Goal: Task Accomplishment & Management: Complete application form

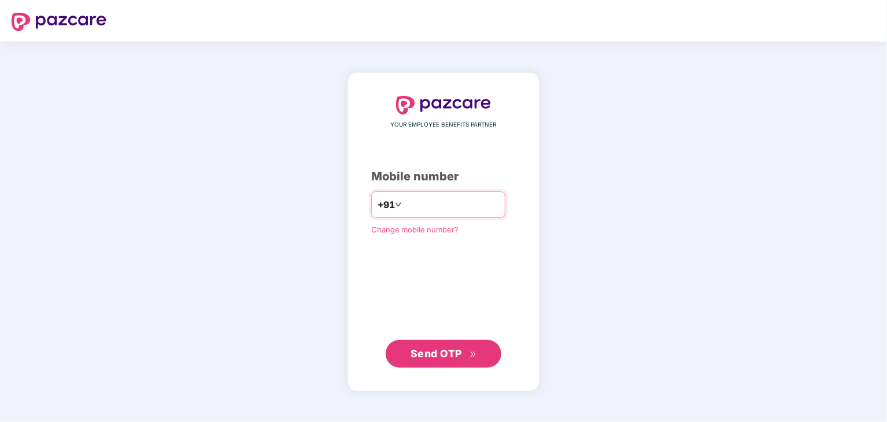
type input "**********"
click at [451, 352] on span "Send OTP" at bounding box center [436, 354] width 51 height 12
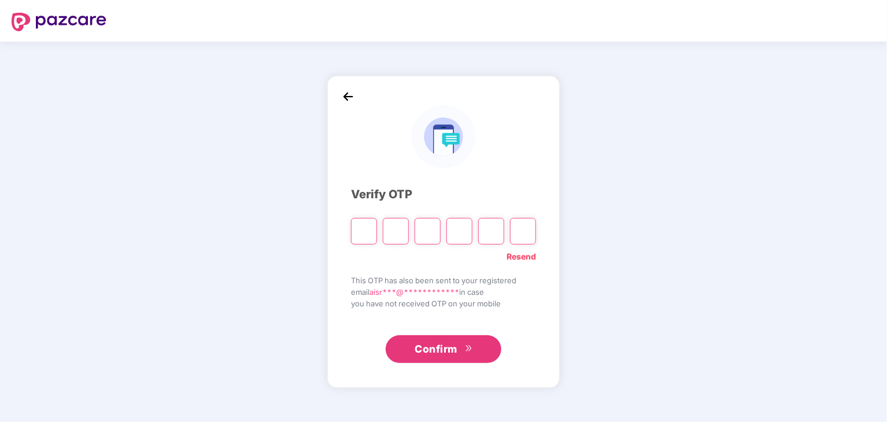
type input "*"
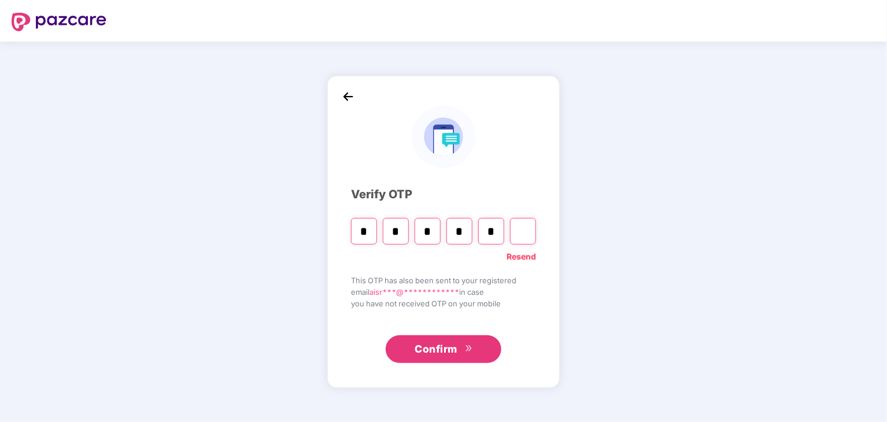
type input "*"
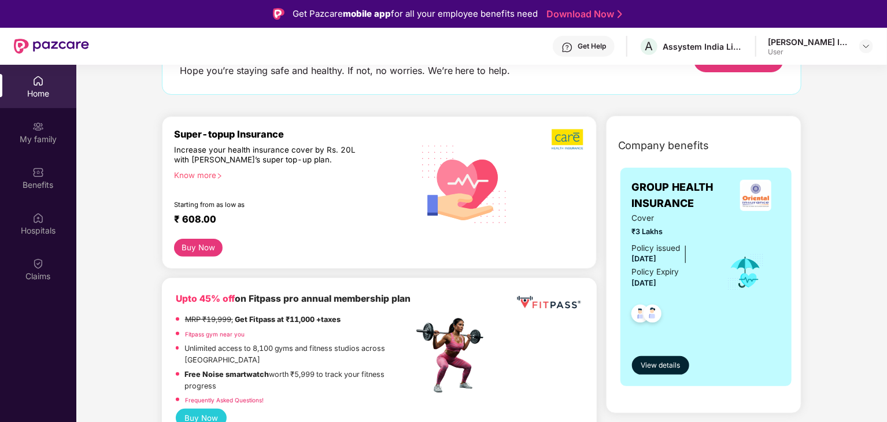
scroll to position [116, 0]
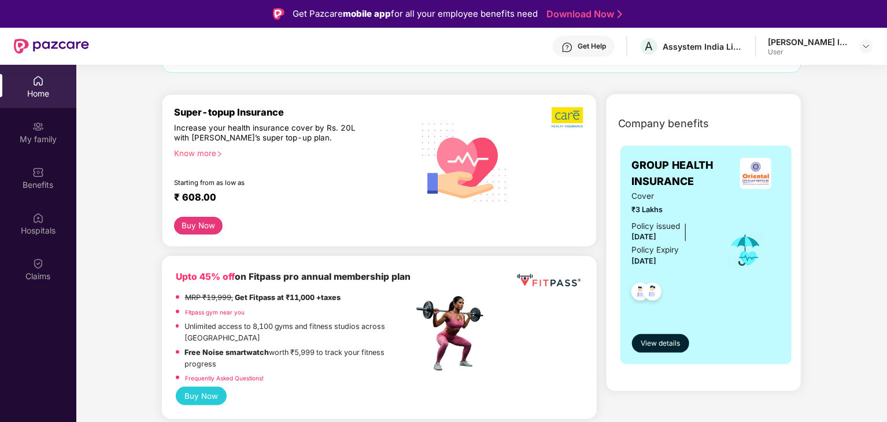
click at [283, 132] on div "Increase your health insurance cover by Rs. 20L with [PERSON_NAME]’s super top-…" at bounding box center [269, 133] width 190 height 21
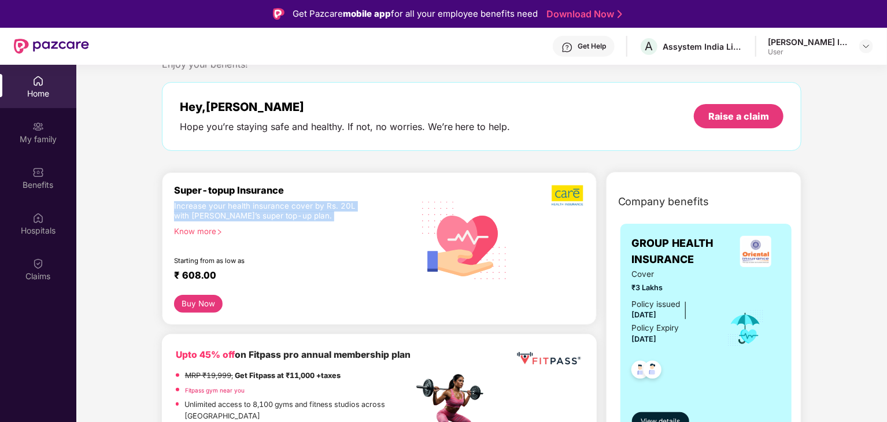
scroll to position [0, 0]
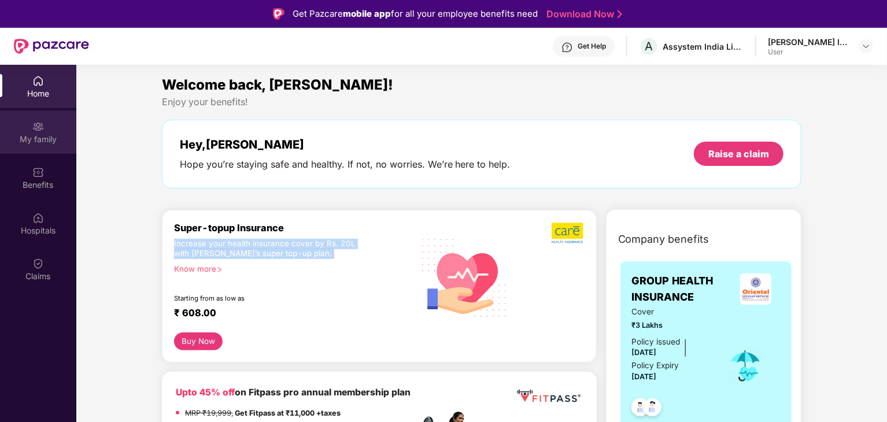
click at [39, 128] on img at bounding box center [38, 127] width 12 height 12
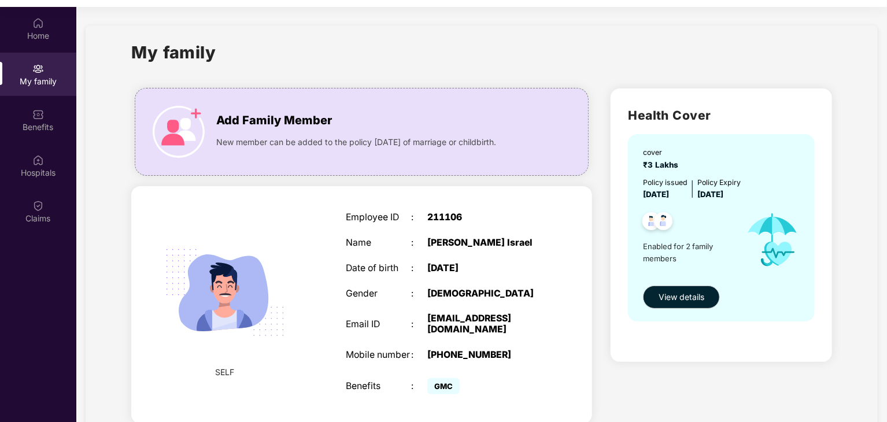
click at [724, 197] on span "14 Nov 2025" at bounding box center [711, 194] width 26 height 9
click at [837, 188] on div "Health Cover cover ₹3 Lakhs Policy issued 15 Nov 2024 Policy Expiry 14 Nov 2025…" at bounding box center [722, 362] width 240 height 567
click at [35, 127] on div "Benefits" at bounding box center [38, 127] width 76 height 12
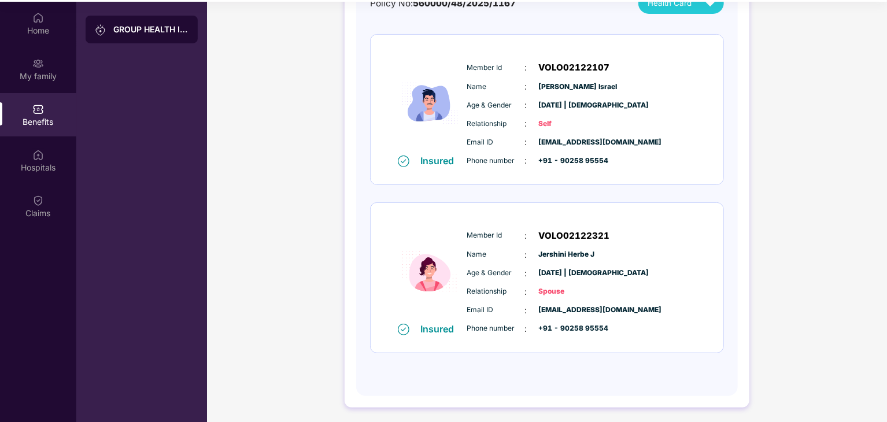
scroll to position [65, 0]
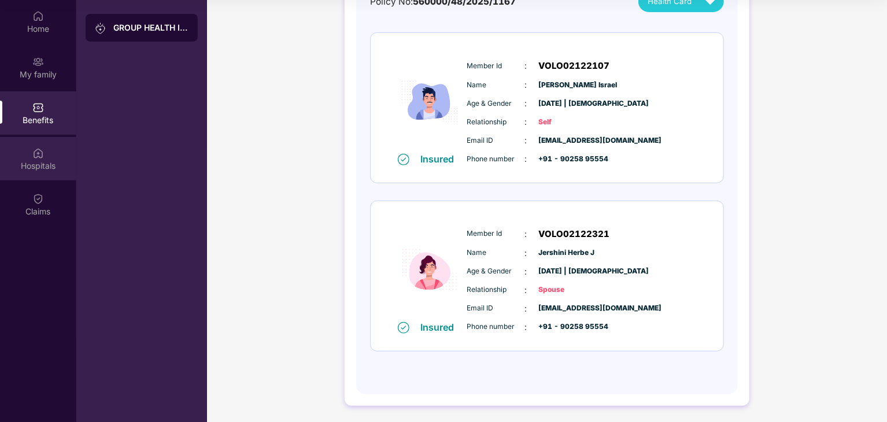
click at [45, 156] on div "Hospitals" at bounding box center [38, 158] width 76 height 43
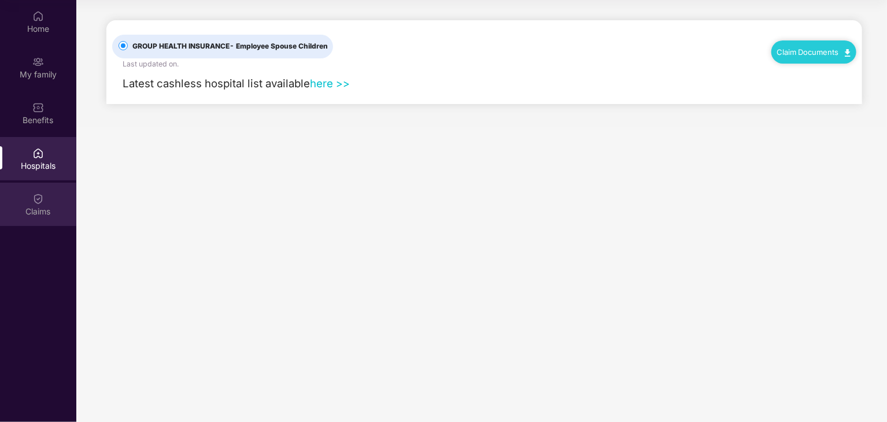
click at [45, 211] on div "Claims" at bounding box center [38, 212] width 76 height 12
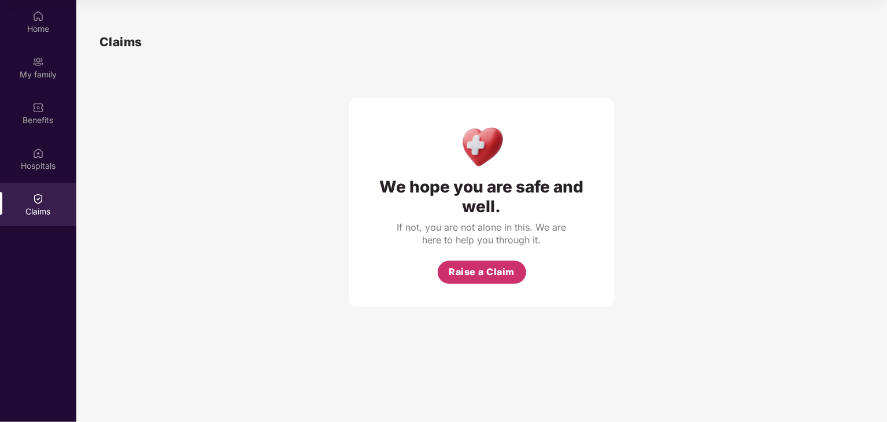
click at [500, 272] on span "Raise a Claim" at bounding box center [482, 272] width 66 height 14
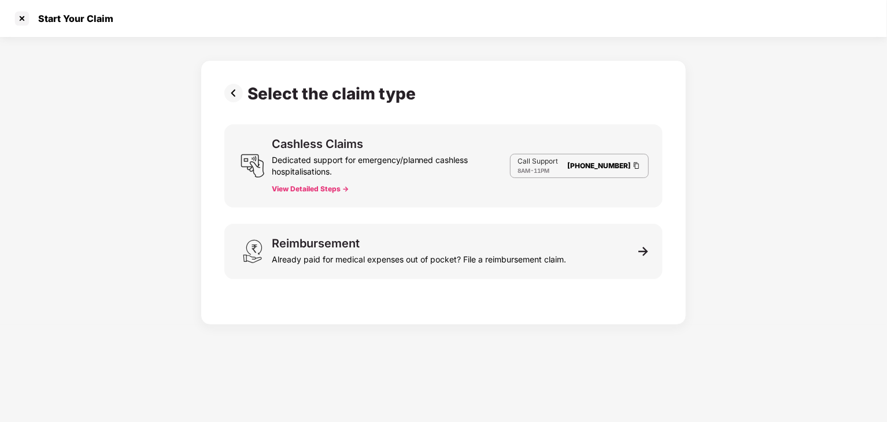
scroll to position [28, 0]
click at [584, 168] on link "080-3783-5420" at bounding box center [599, 165] width 64 height 9
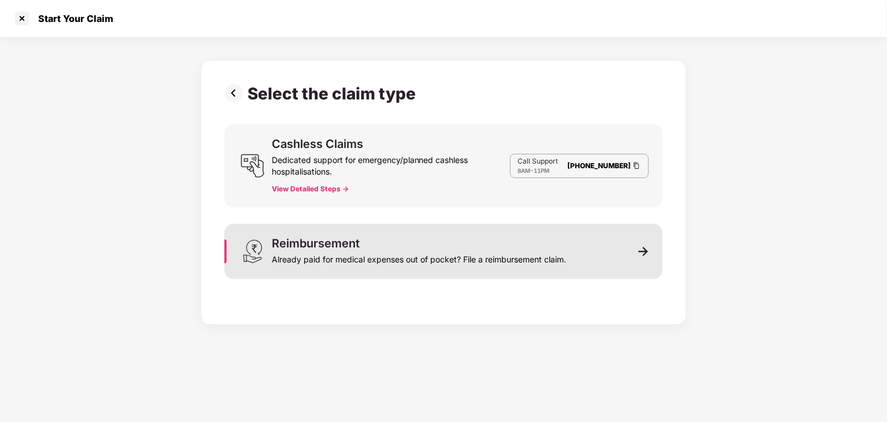
click at [333, 257] on div "Already paid for medical expenses out of pocket? File a reimbursement claim." at bounding box center [419, 257] width 294 height 16
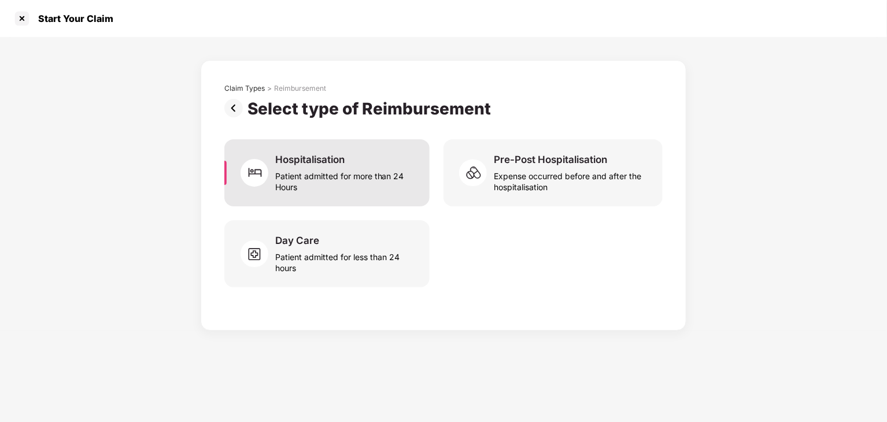
click at [333, 164] on div "Hospitalisation" at bounding box center [309, 159] width 69 height 13
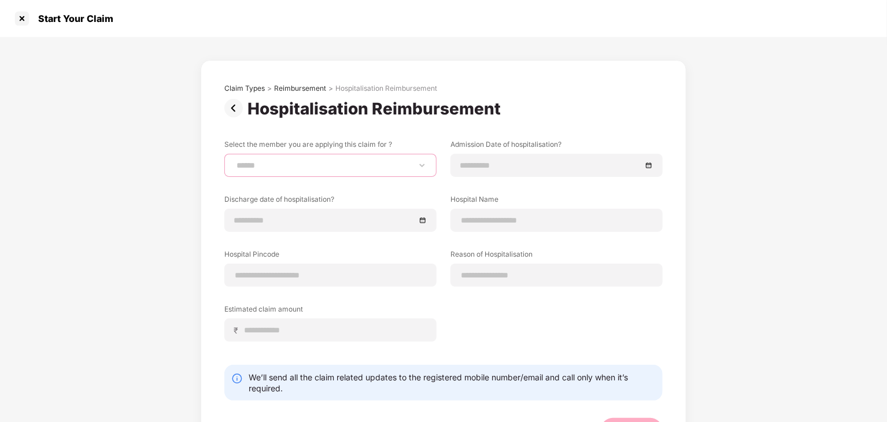
click at [265, 167] on select "**********" at bounding box center [330, 165] width 193 height 9
select select "**********"
click at [234, 161] on select "**********" at bounding box center [330, 165] width 193 height 9
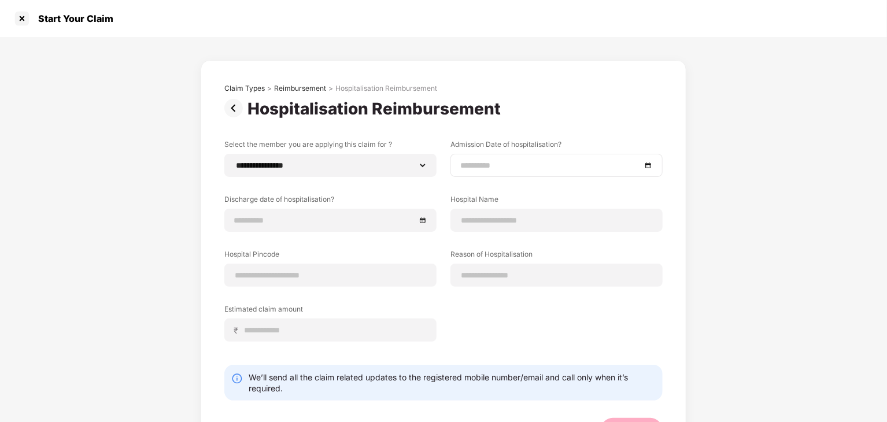
click at [486, 170] on input at bounding box center [550, 165] width 181 height 13
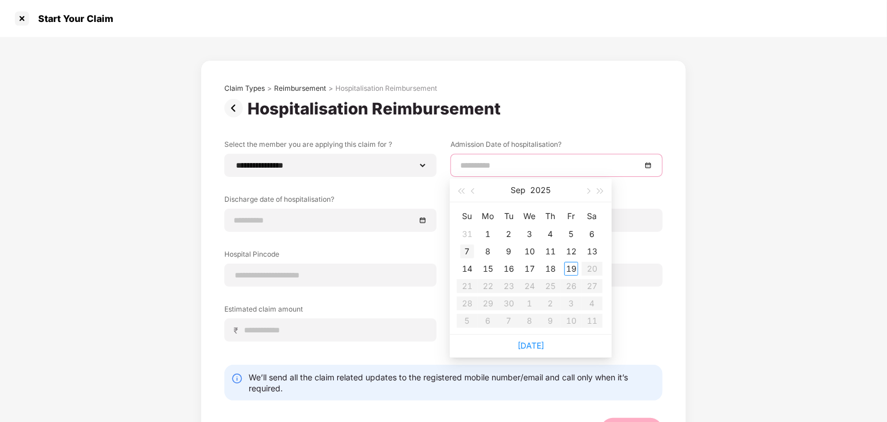
type input "**********"
click at [467, 250] on div "7" at bounding box center [467, 252] width 14 height 14
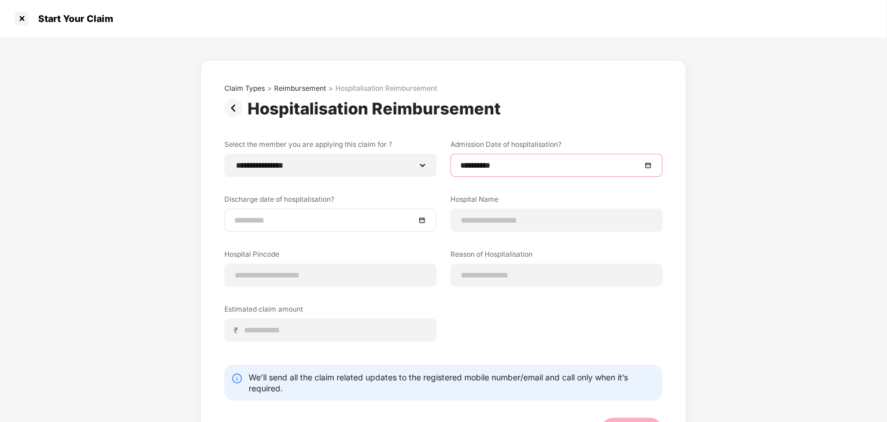
click at [338, 217] on input at bounding box center [324, 220] width 181 height 13
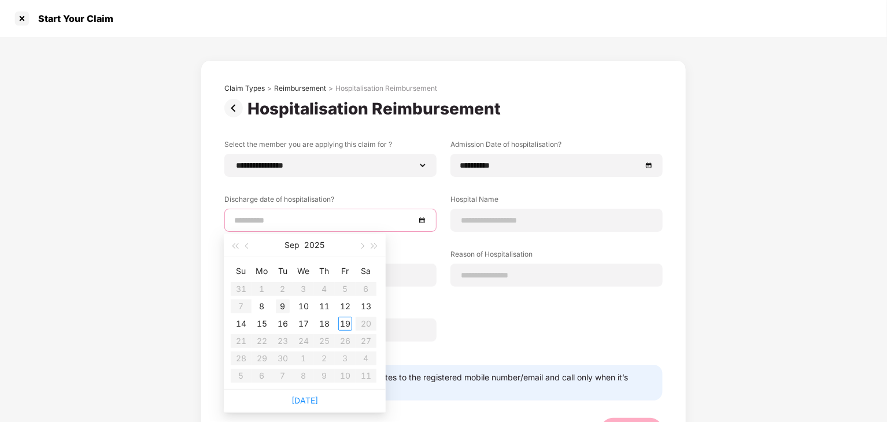
type input "**********"
click at [277, 306] on div "9" at bounding box center [283, 307] width 14 height 14
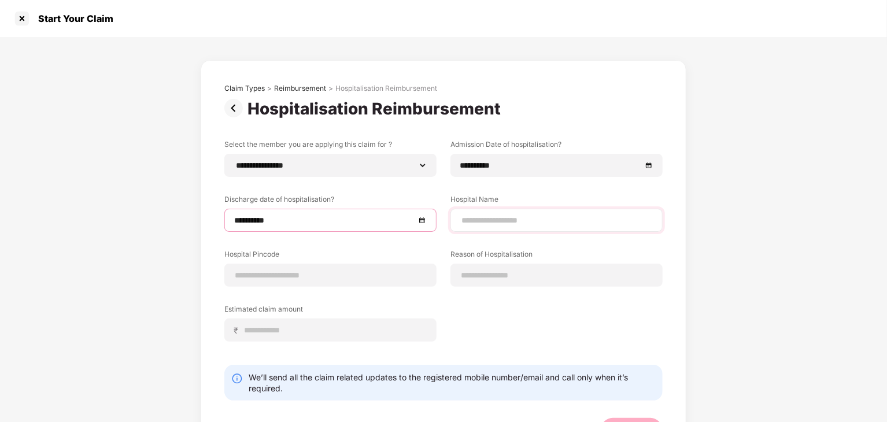
click at [482, 226] on div at bounding box center [557, 220] width 212 height 23
click at [504, 219] on input at bounding box center [556, 221] width 193 height 12
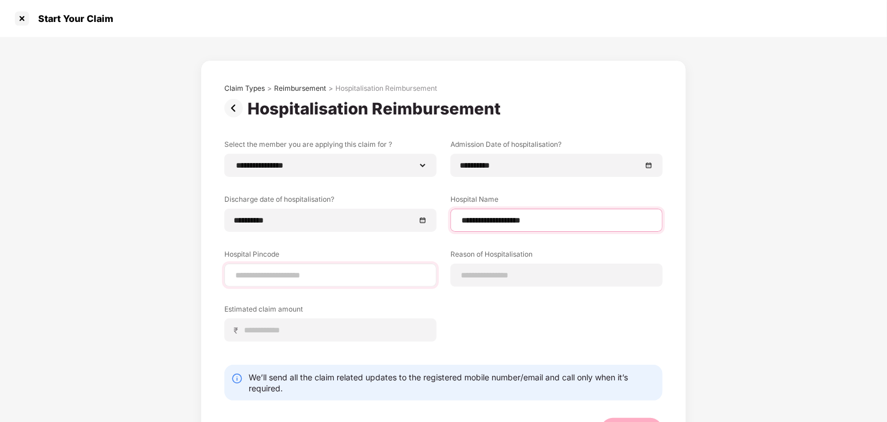
type input "**********"
click at [363, 278] on input at bounding box center [330, 276] width 193 height 12
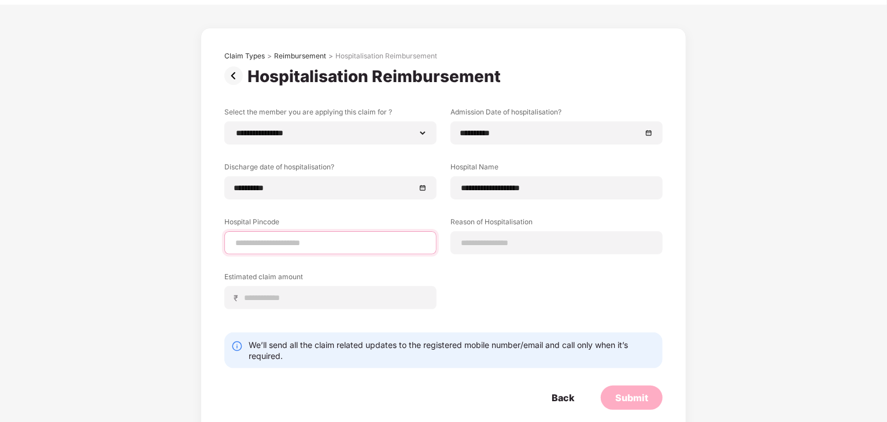
scroll to position [50, 0]
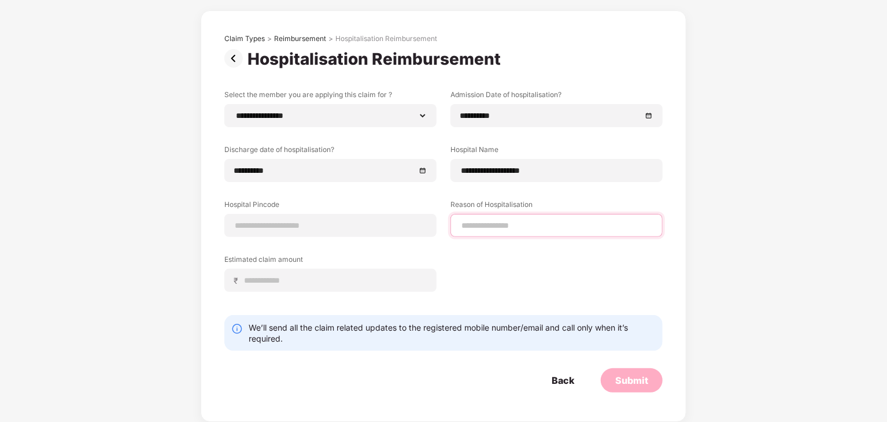
click at [518, 225] on input at bounding box center [556, 226] width 193 height 12
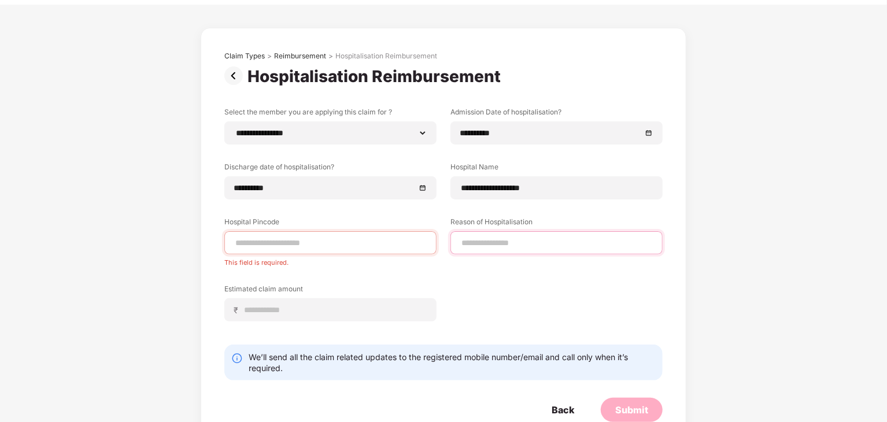
scroll to position [62, 0]
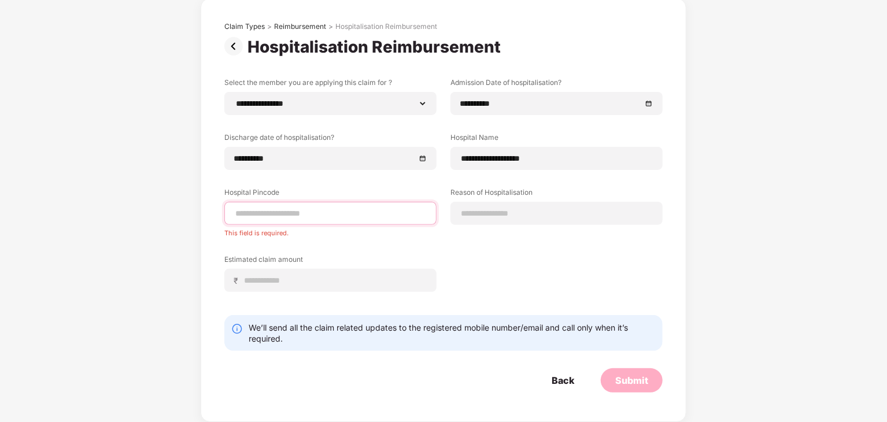
click at [285, 211] on input at bounding box center [330, 214] width 193 height 12
type input "******"
select select "**********"
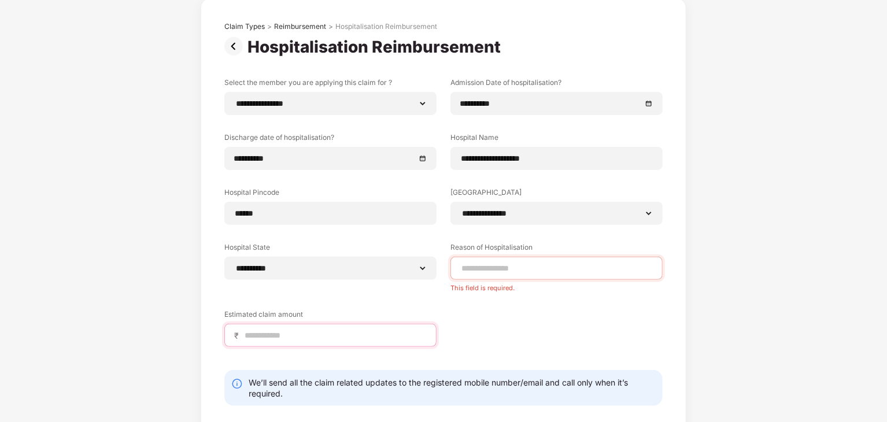
click at [310, 340] on input at bounding box center [335, 336] width 183 height 12
type input "*****"
click at [497, 271] on input at bounding box center [556, 269] width 193 height 12
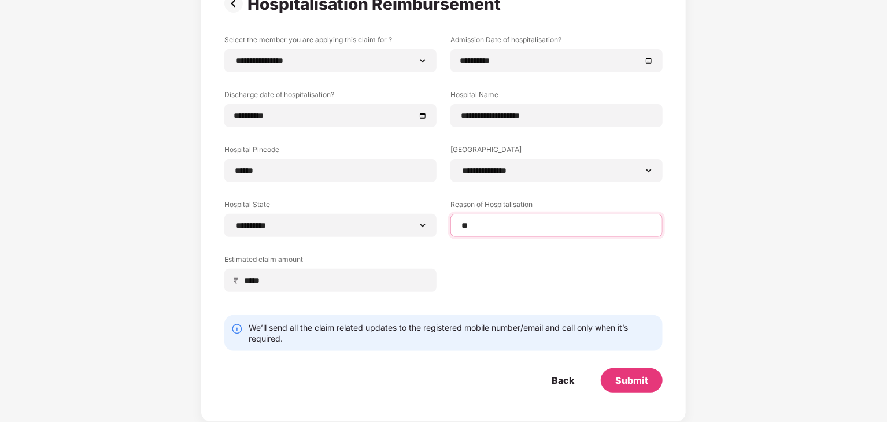
scroll to position [104, 0]
type input "**********"
click at [625, 390] on div "Submit" at bounding box center [632, 381] width 62 height 24
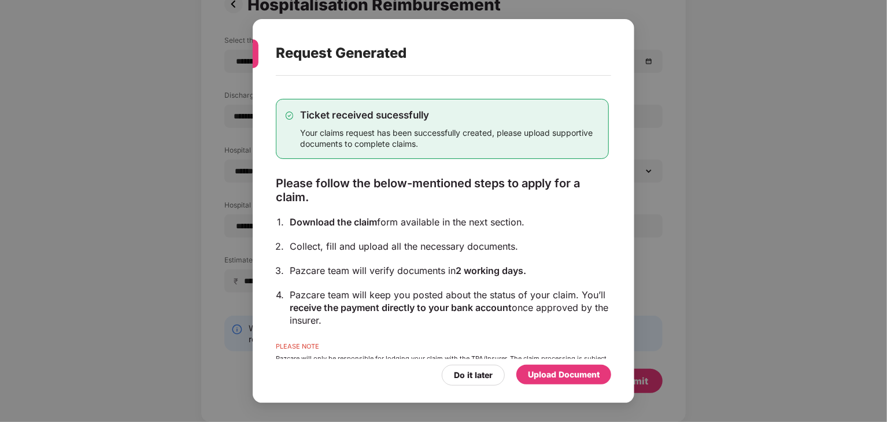
click at [394, 225] on div "Download the claim form available in the next section." at bounding box center [449, 222] width 319 height 13
click at [416, 250] on div "Collect, fill and upload all the necessary documents." at bounding box center [449, 246] width 319 height 13
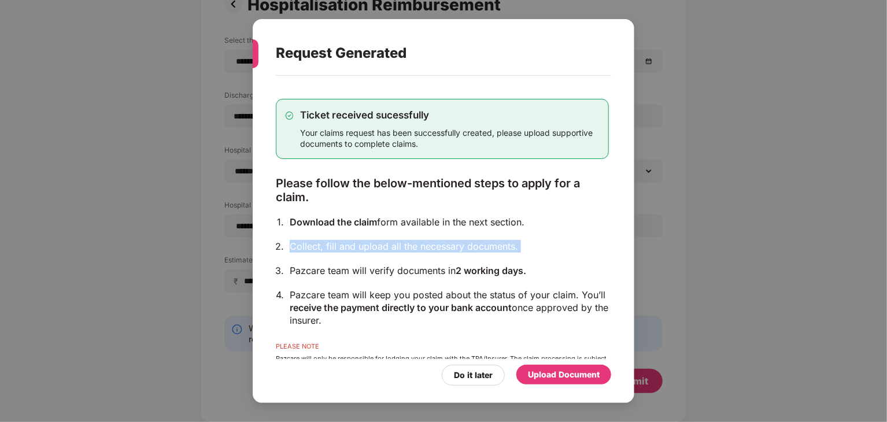
click at [416, 250] on div "Collect, fill and upload all the necessary documents." at bounding box center [449, 246] width 319 height 13
click at [422, 267] on div "Pazcare team will verify documents in 2 working days." at bounding box center [449, 270] width 319 height 13
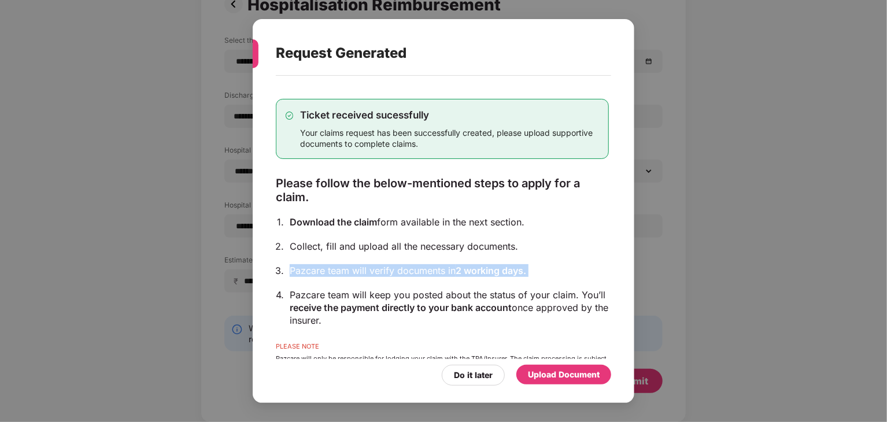
click at [422, 267] on div "Pazcare team will verify documents in 2 working days." at bounding box center [449, 270] width 319 height 13
click at [358, 307] on span "receive the payment directly to your bank account" at bounding box center [401, 308] width 222 height 12
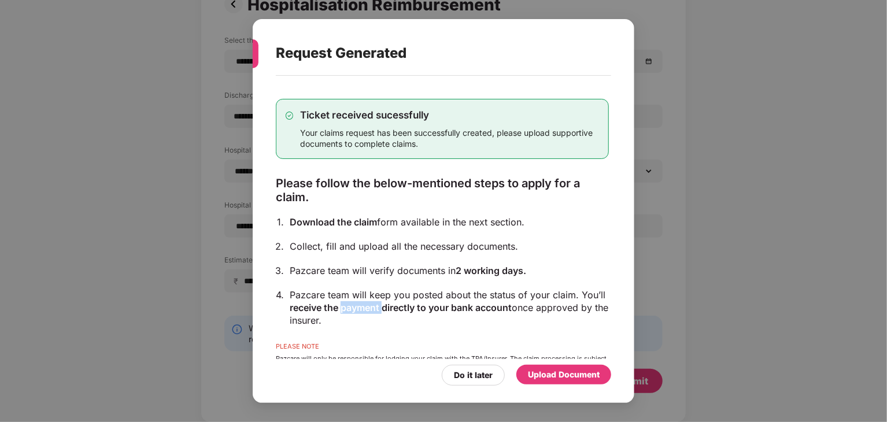
click at [358, 307] on span "receive the payment directly to your bank account" at bounding box center [401, 308] width 222 height 12
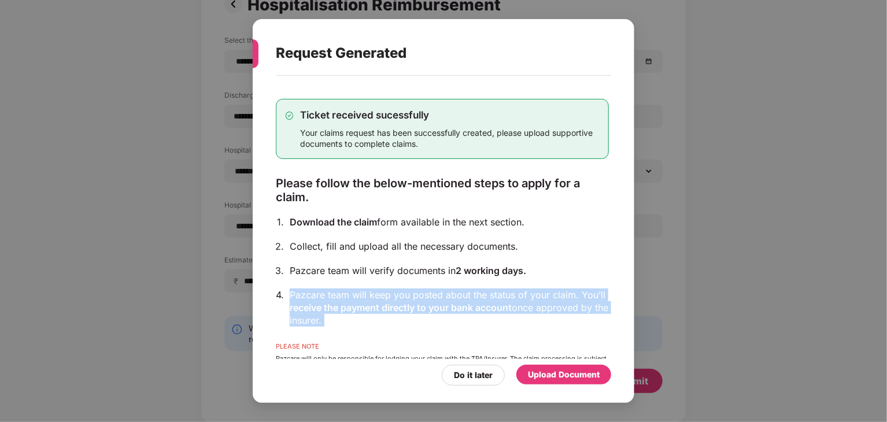
click at [358, 307] on span "receive the payment directly to your bank account" at bounding box center [401, 308] width 222 height 12
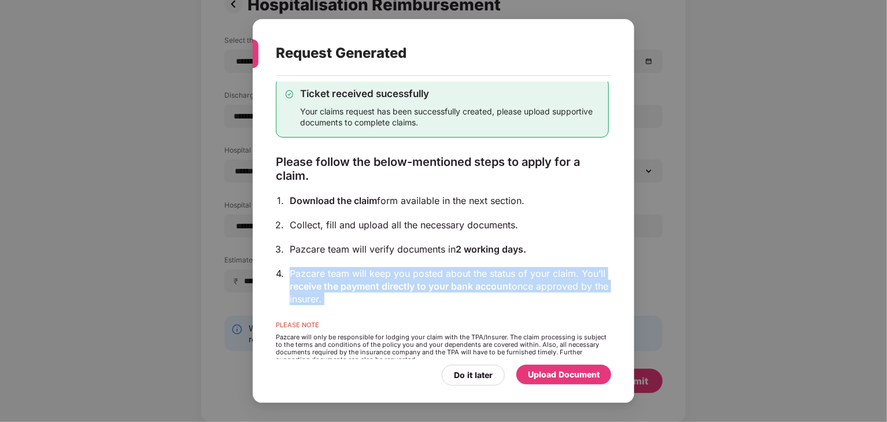
scroll to position [42, 0]
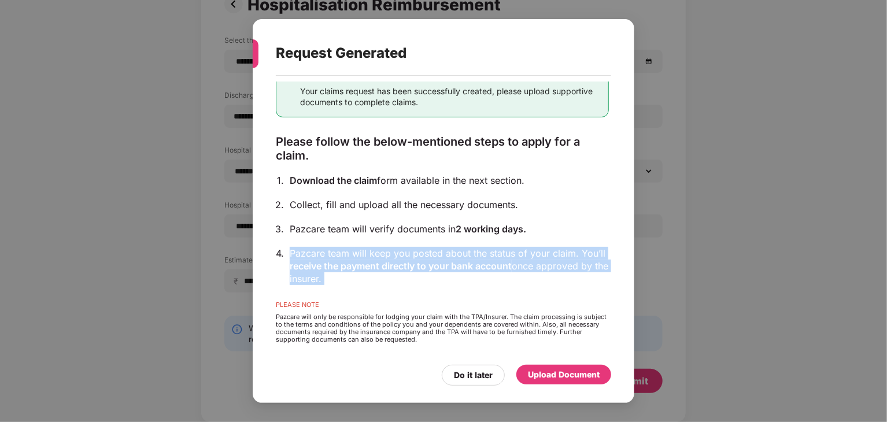
click at [451, 296] on div "Ticket received sucessfully Your claims request has been successfully created, …" at bounding box center [442, 200] width 333 height 320
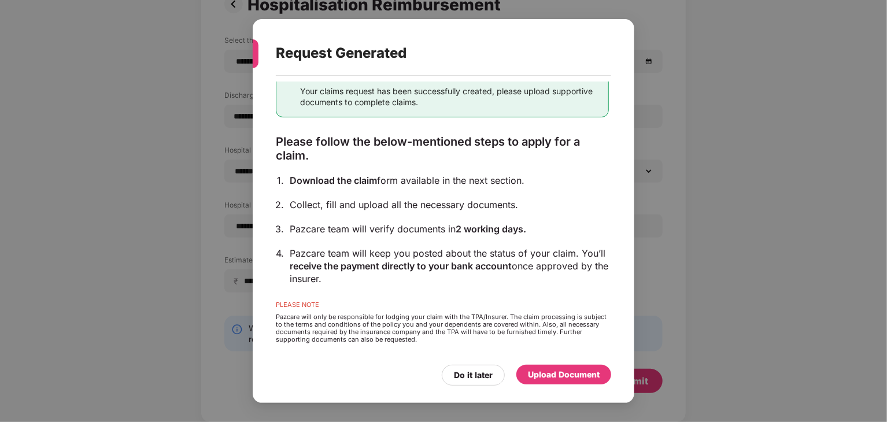
click at [377, 271] on div "Pazcare team will keep you posted about the status of your claim. You’ll receiv…" at bounding box center [449, 266] width 319 height 38
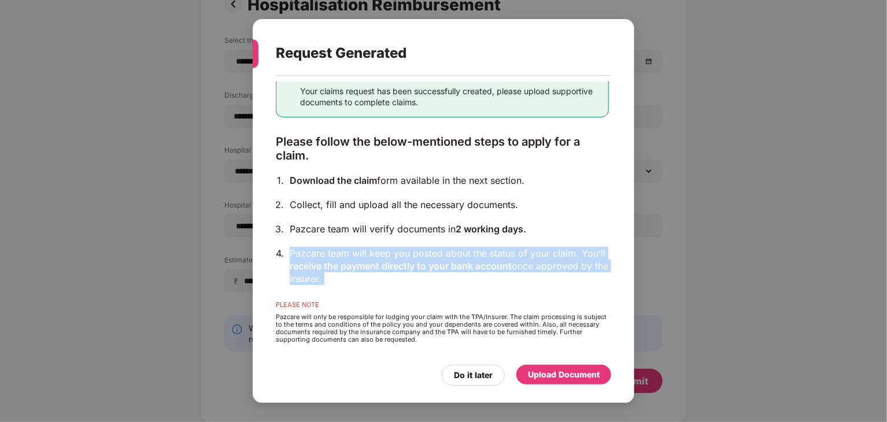
click at [377, 271] on div "Pazcare team will keep you posted about the status of your claim. You’ll receiv…" at bounding box center [449, 266] width 319 height 38
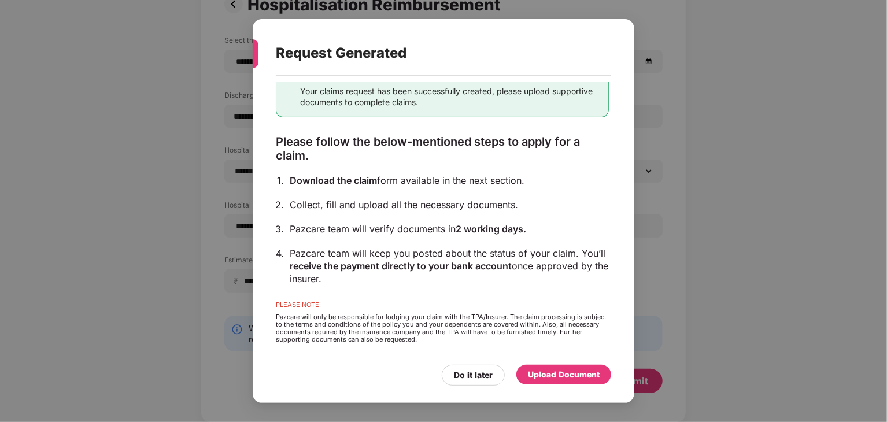
click at [397, 285] on div "Ticket received sucessfully Your claims request has been successfully created, …" at bounding box center [442, 200] width 333 height 320
click at [536, 376] on div "Upload Document" at bounding box center [564, 374] width 72 height 13
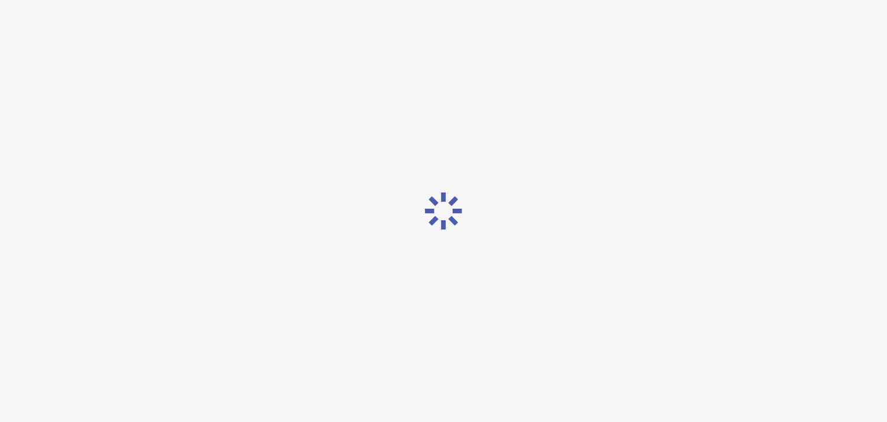
scroll to position [0, 0]
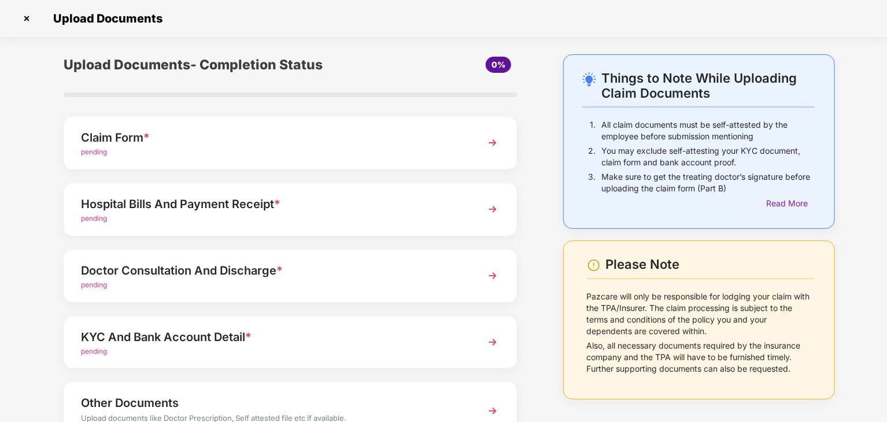
click at [477, 146] on div "Claim Form * pending" at bounding box center [290, 143] width 453 height 53
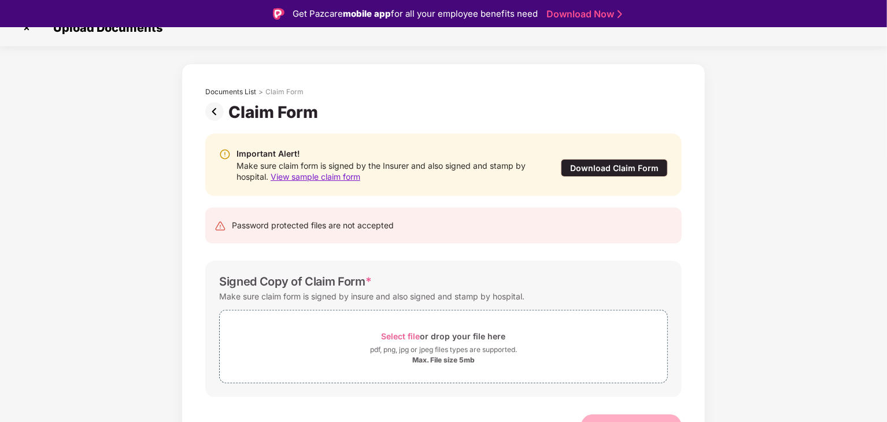
scroll to position [35, 0]
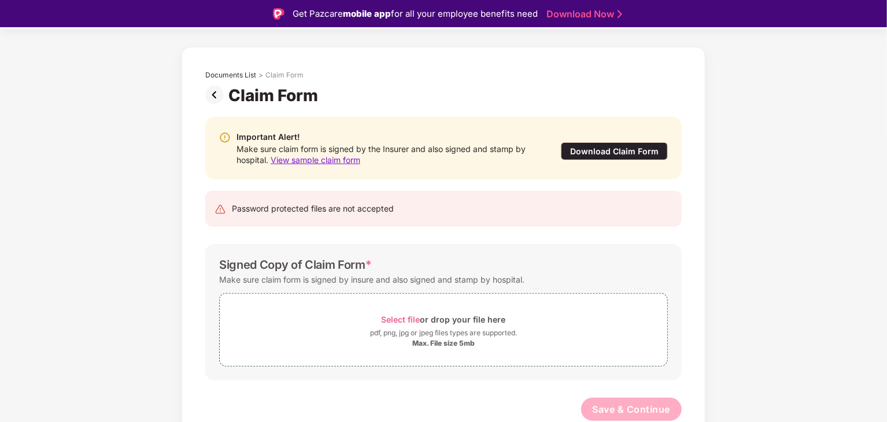
click at [294, 280] on div "Make sure claim form is signed by insure and also signed and stamp by hospital." at bounding box center [371, 280] width 305 height 16
click at [393, 279] on div "Make sure claim form is signed by insure and also signed and stamp by hospital." at bounding box center [371, 280] width 305 height 16
click at [211, 94] on img at bounding box center [216, 95] width 23 height 19
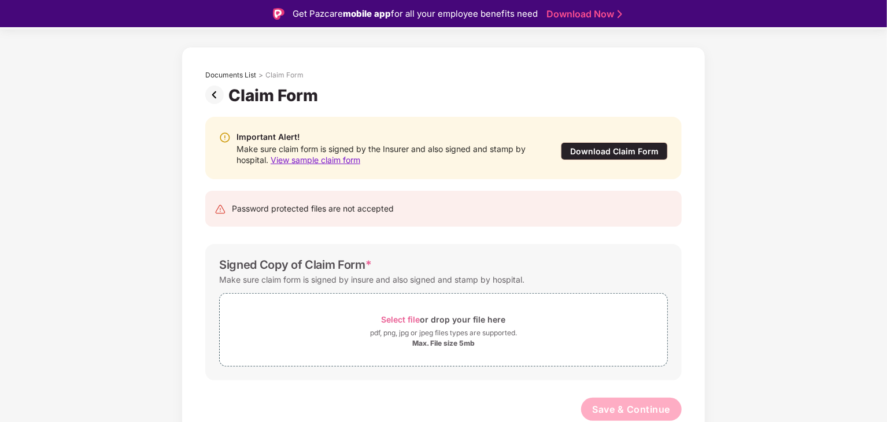
scroll to position [0, 0]
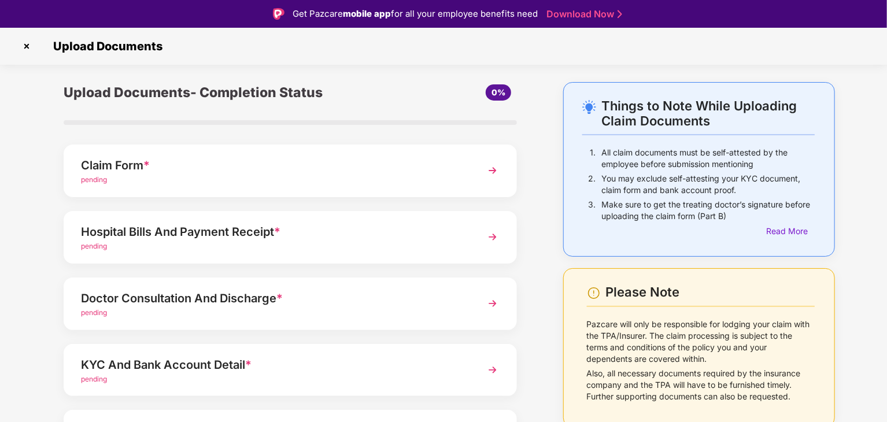
click at [220, 238] on div "Hospital Bills And Payment Receipt *" at bounding box center [273, 232] width 384 height 19
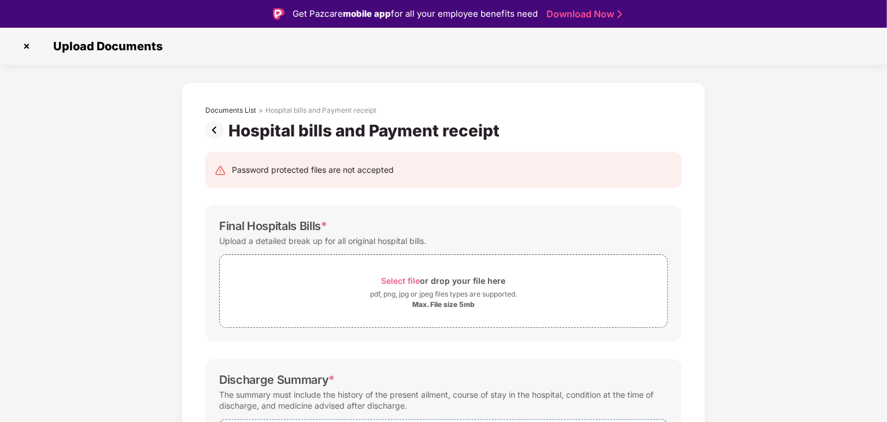
click at [214, 130] on img at bounding box center [216, 130] width 23 height 19
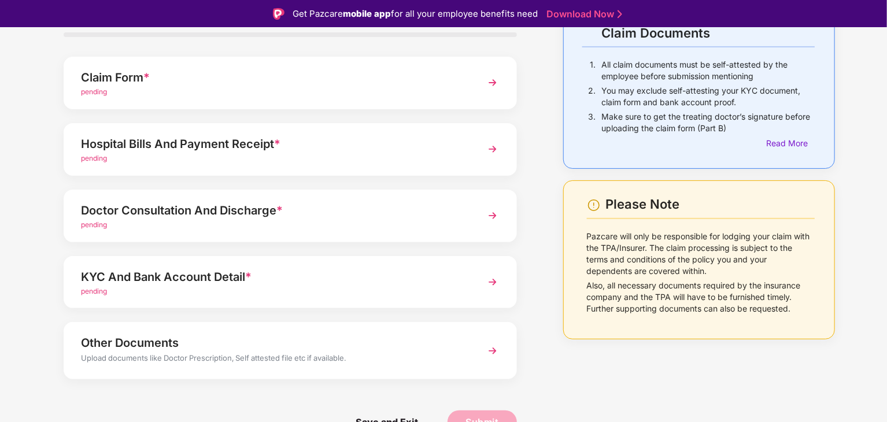
scroll to position [89, 0]
click at [207, 217] on div "Doctor Consultation And Discharge *" at bounding box center [273, 209] width 384 height 19
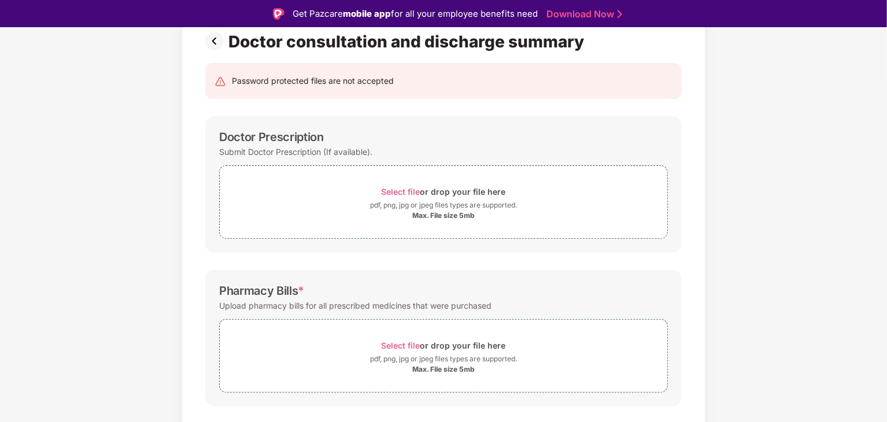
click at [216, 46] on img at bounding box center [216, 41] width 23 height 19
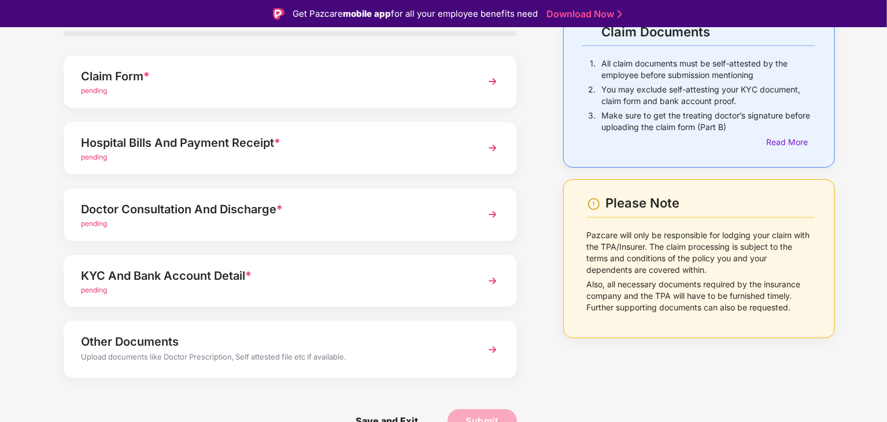
click at [183, 275] on div "KYC And Bank Account Detail *" at bounding box center [273, 276] width 384 height 19
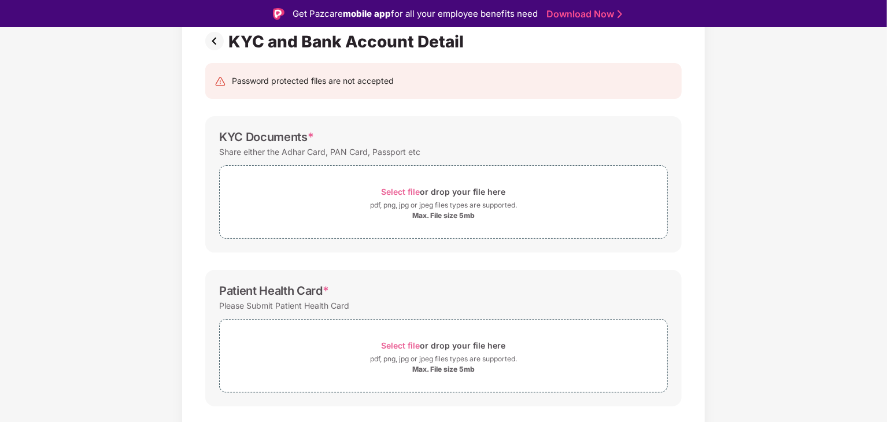
click at [218, 42] on img at bounding box center [216, 41] width 23 height 19
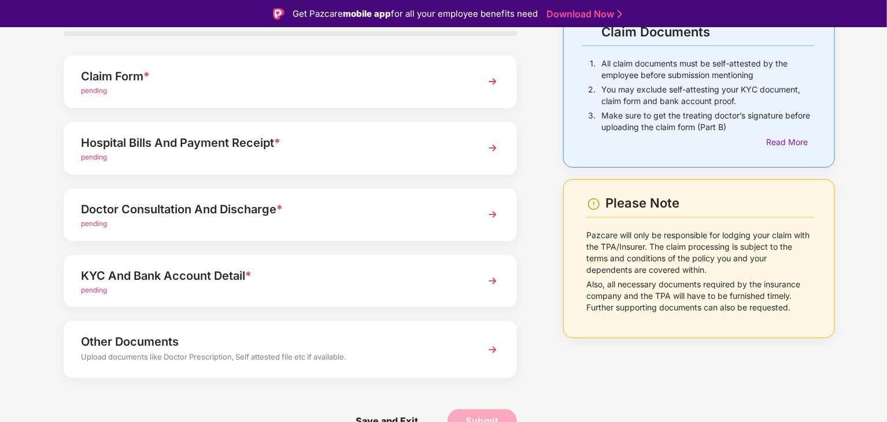
click at [168, 345] on div "Other Documents" at bounding box center [273, 342] width 384 height 19
